Goal: Task Accomplishment & Management: Manage account settings

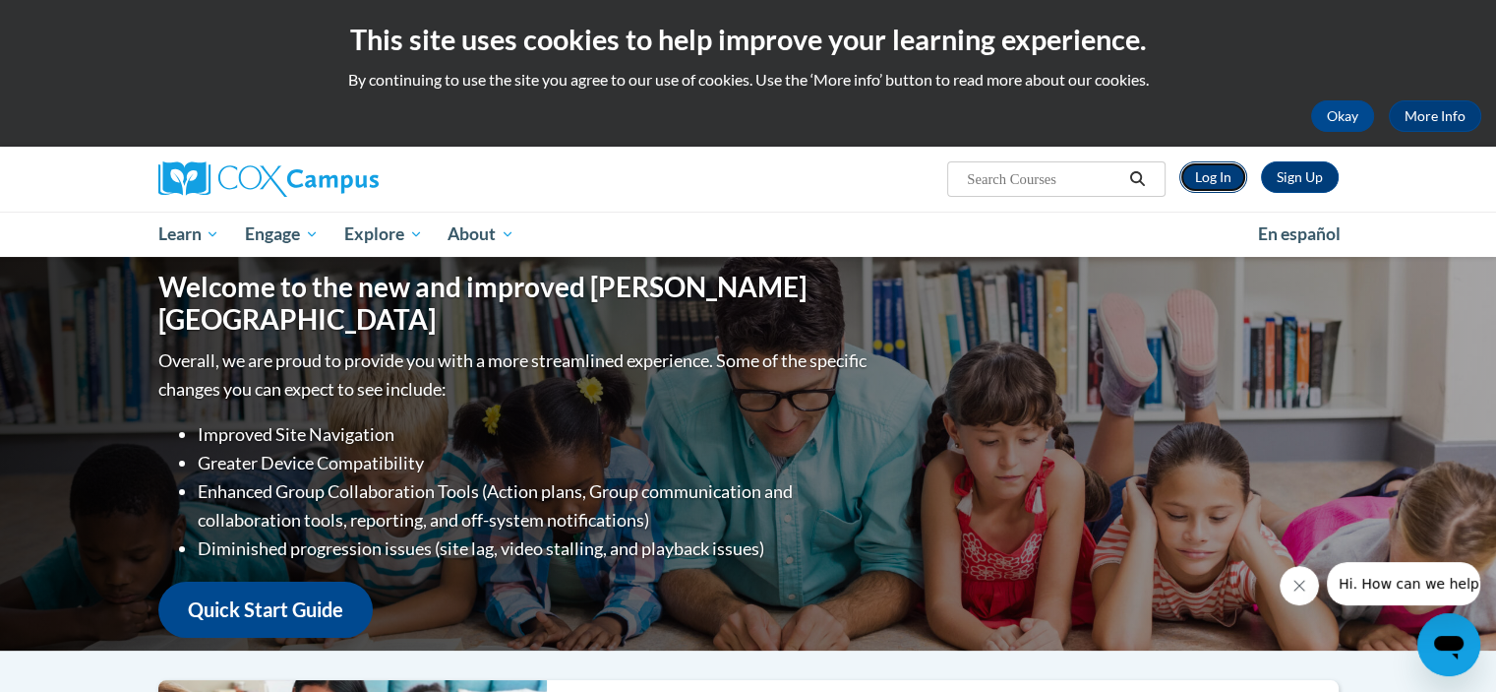
click at [1219, 174] on link "Log In" at bounding box center [1214, 176] width 68 height 31
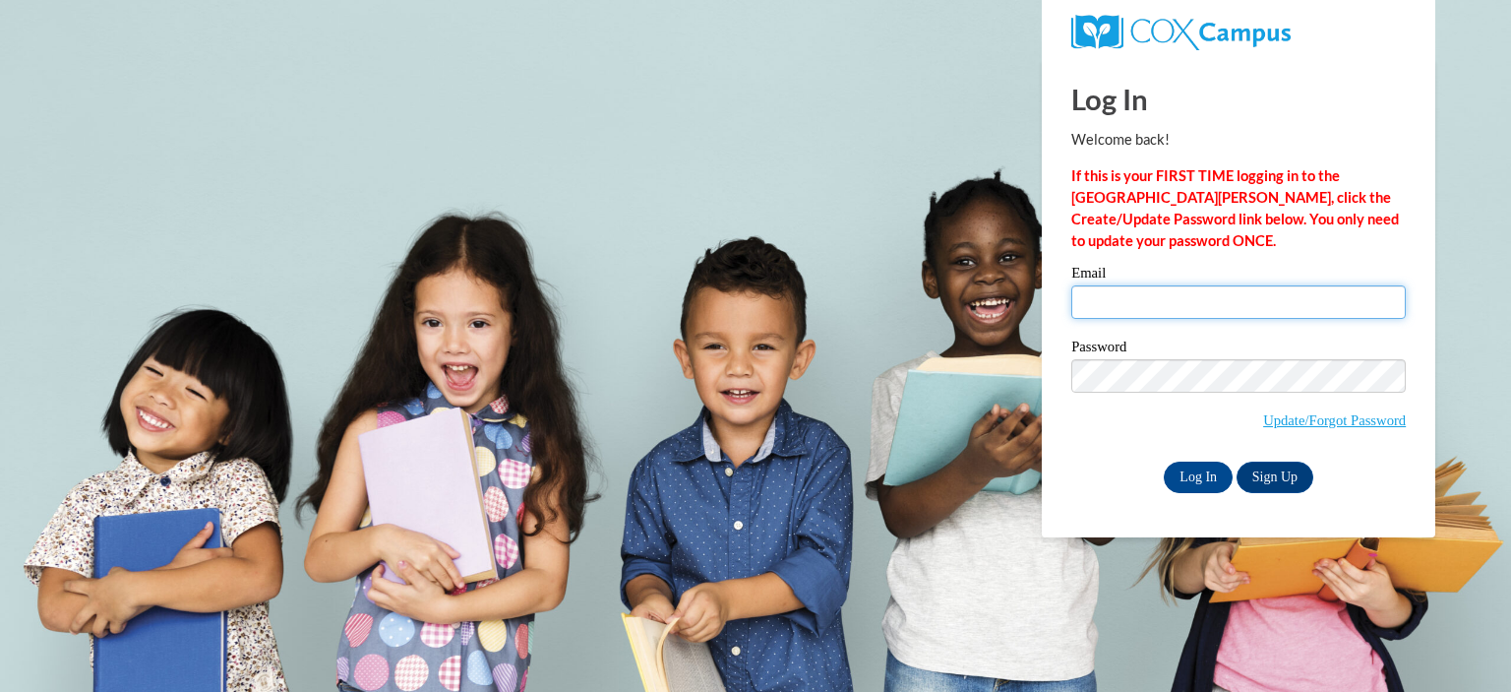
click at [1168, 293] on input "Email" at bounding box center [1238, 301] width 335 height 33
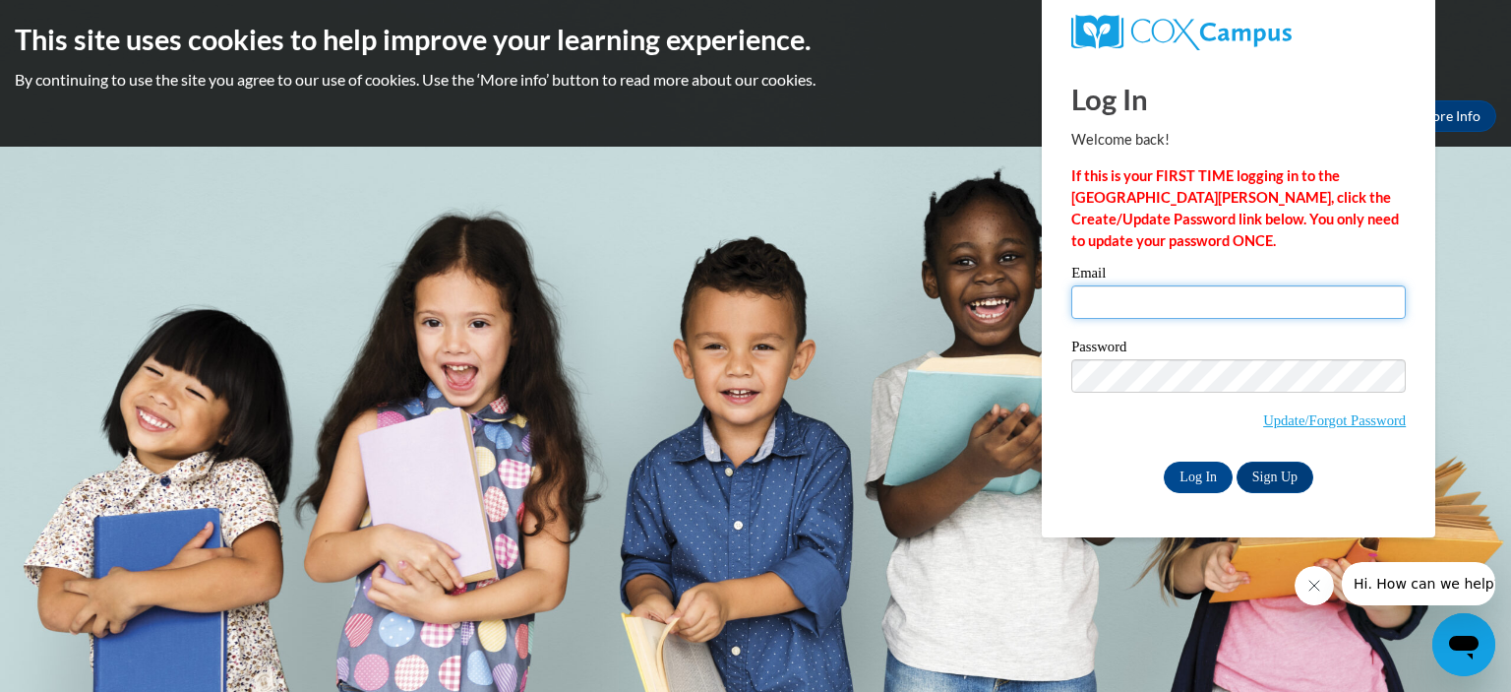
type input "archwaymdagner@gmail.com"
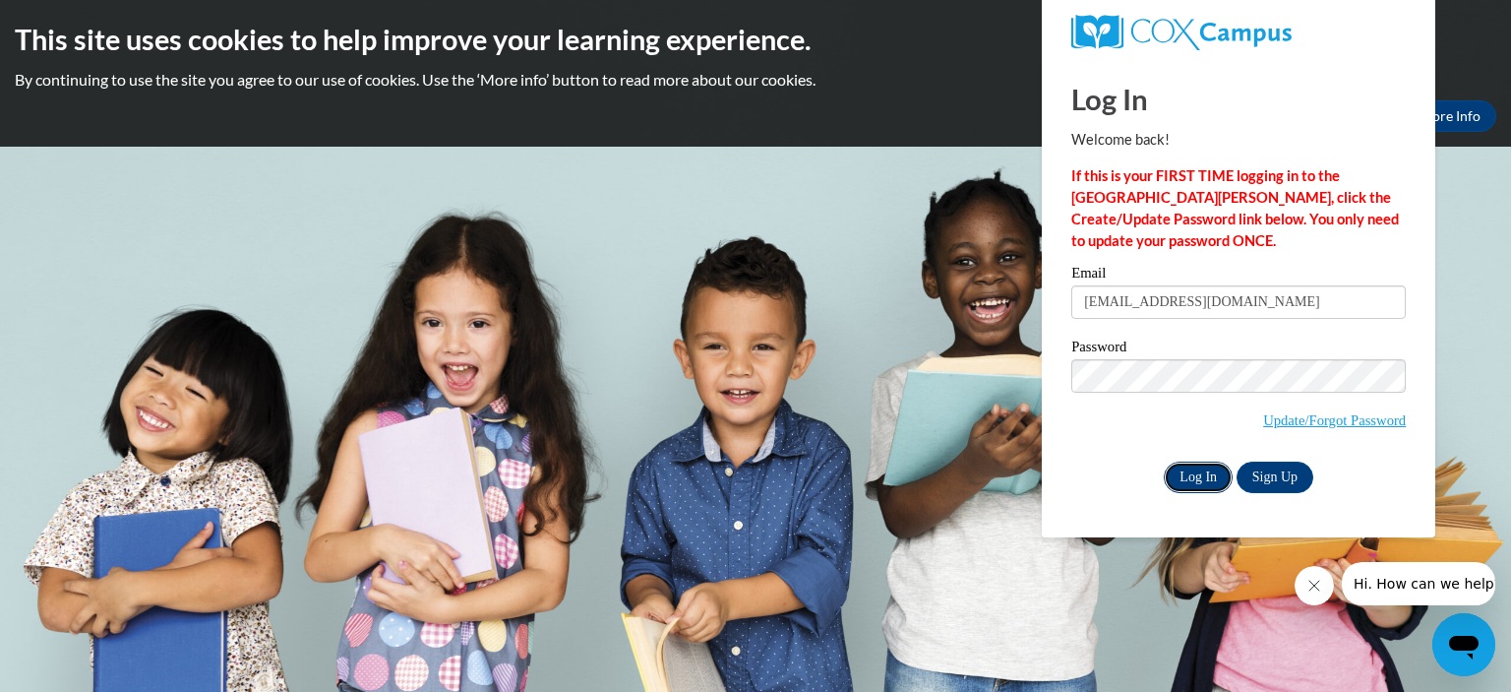
click at [1210, 478] on input "Log In" at bounding box center [1198, 476] width 69 height 31
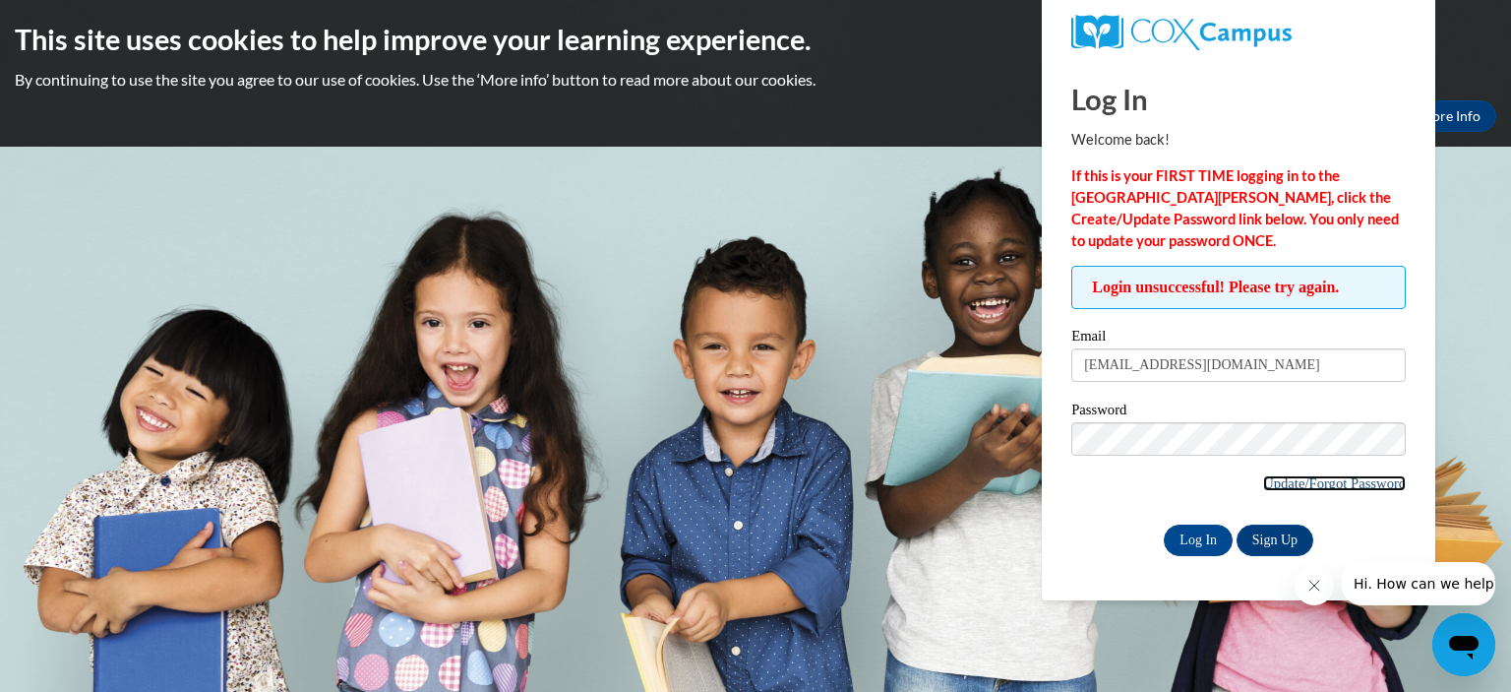
click at [1278, 487] on link "Update/Forgot Password" at bounding box center [1334, 483] width 143 height 16
